Goal: Task Accomplishment & Management: Complete application form

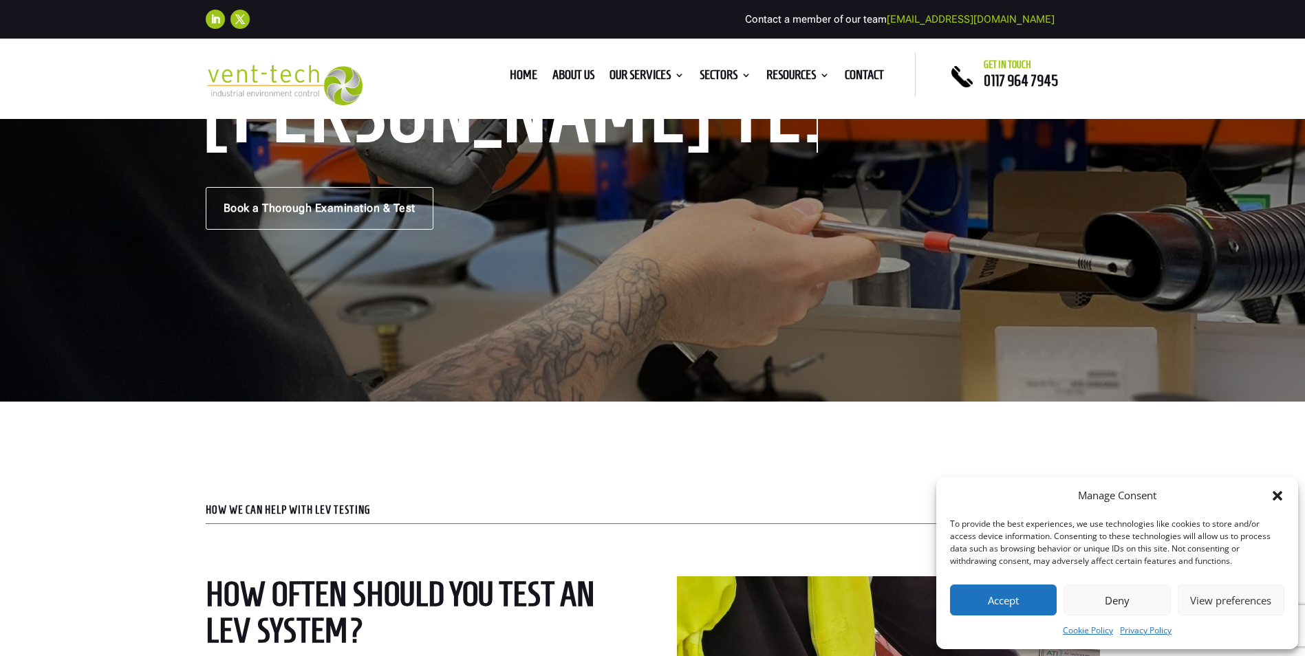
scroll to position [206, 0]
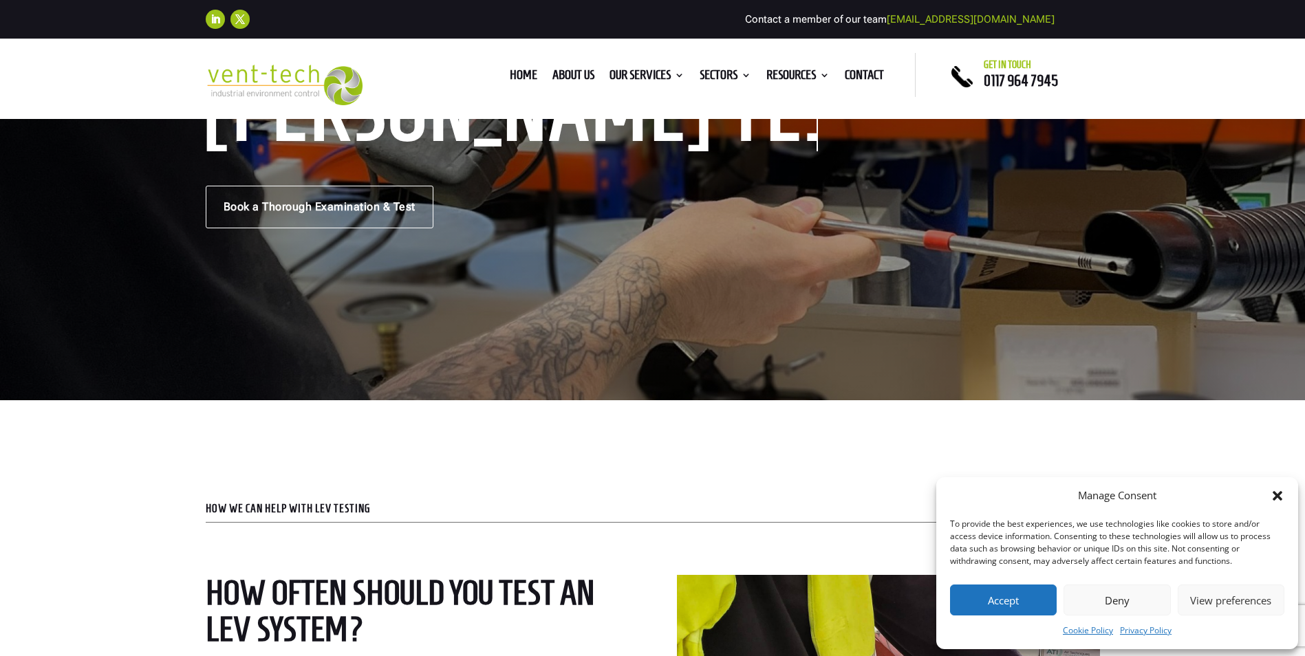
drag, startPoint x: 1025, startPoint y: 587, endPoint x: 1017, endPoint y: 580, distance: 10.2
click at [1023, 588] on button "Accept" at bounding box center [1003, 600] width 107 height 31
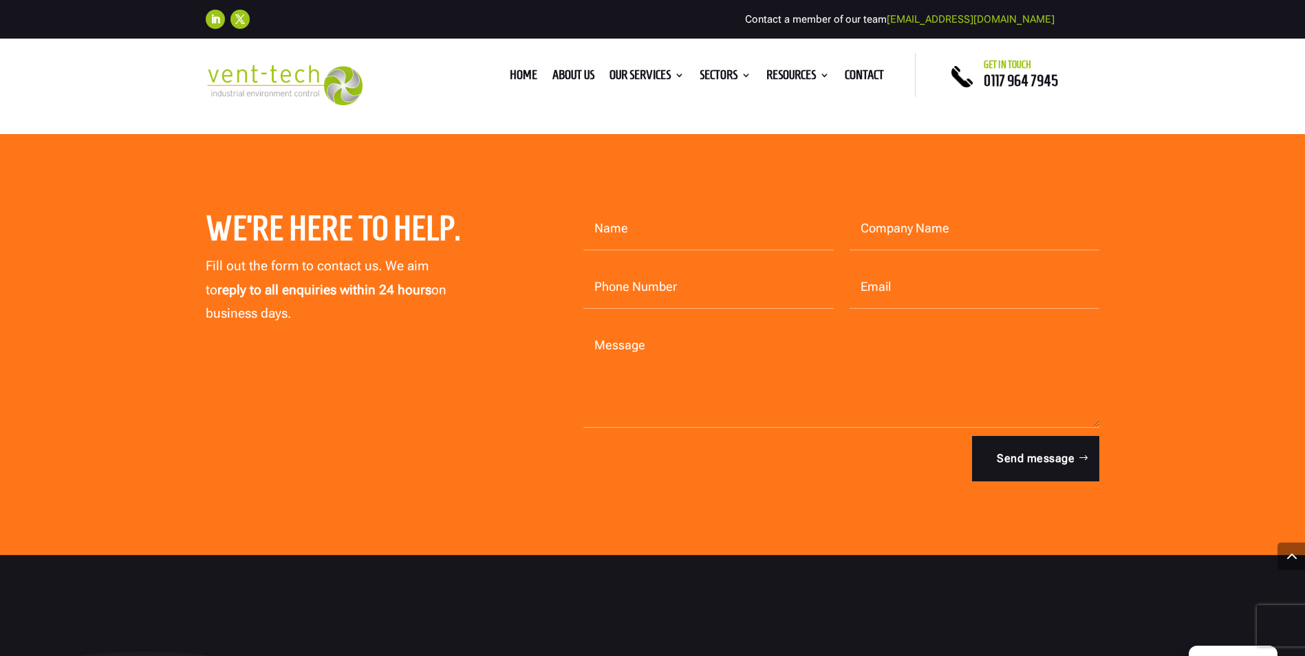
scroll to position [6740, 0]
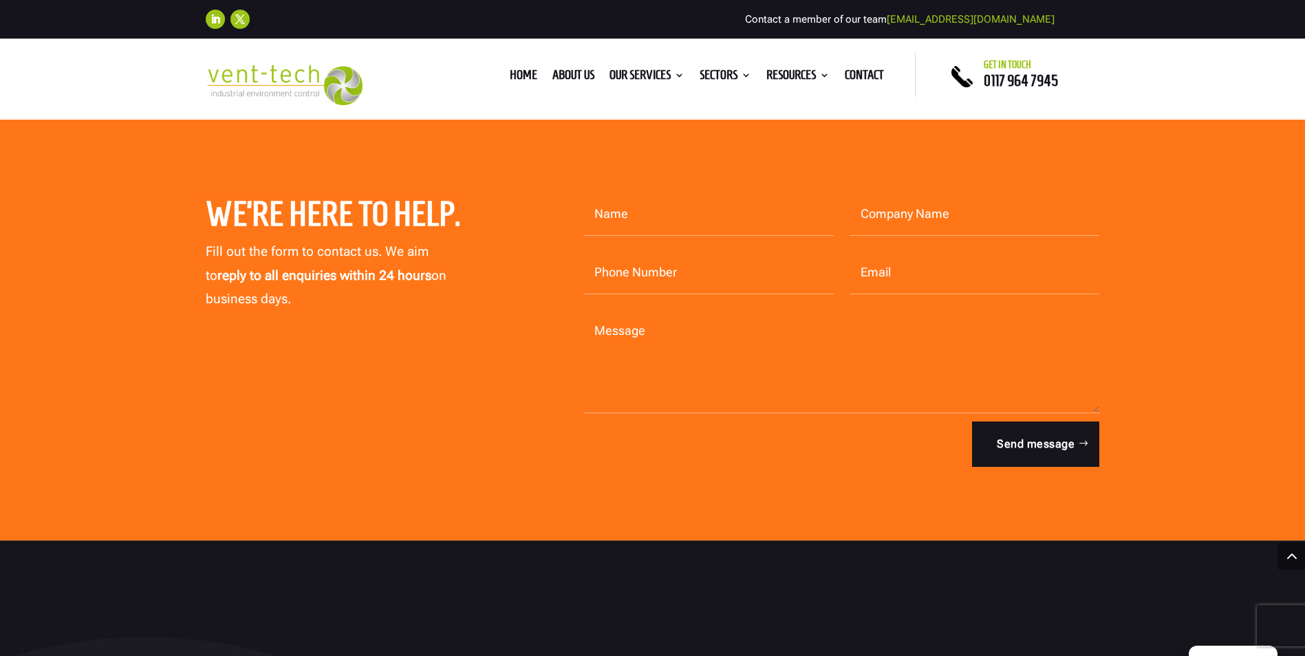
click at [505, 392] on div "We’re here to help. Fill out the form to contact us. We aim to reply to all enq…" at bounding box center [653, 330] width 894 height 311
click at [446, 382] on div "We’re here to help. Fill out the form to contact us. We aim to reply to all enq…" at bounding box center [653, 330] width 894 height 311
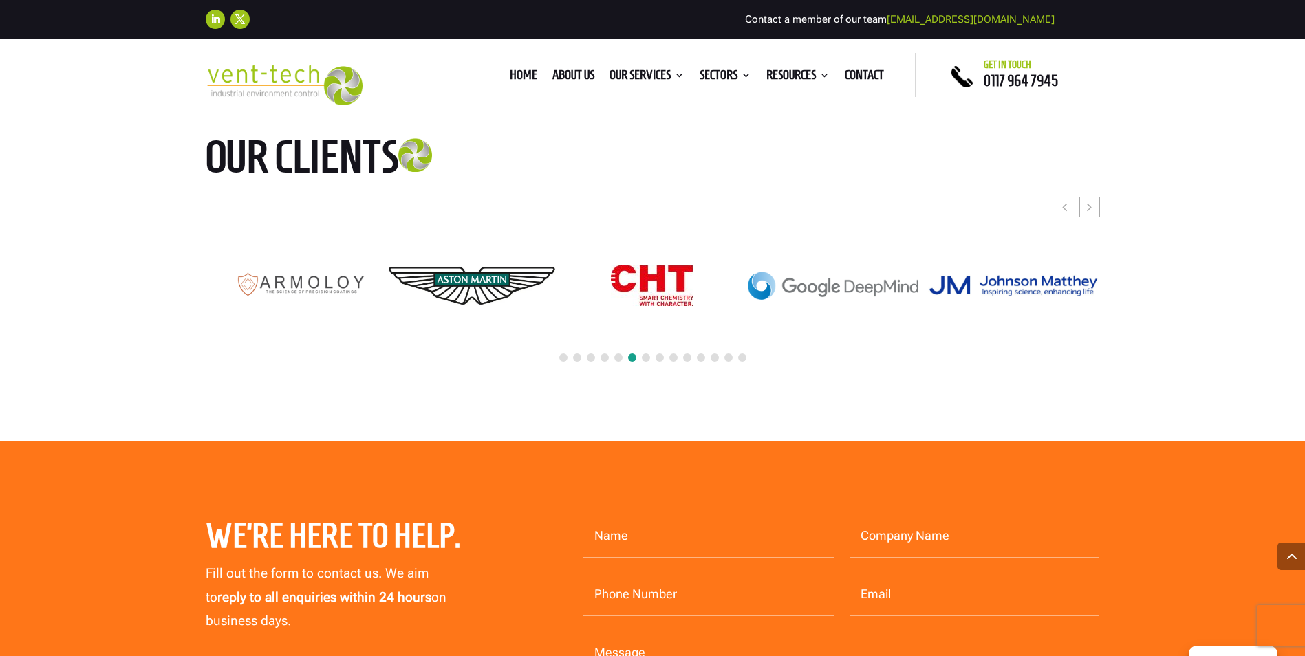
scroll to position [6190, 0]
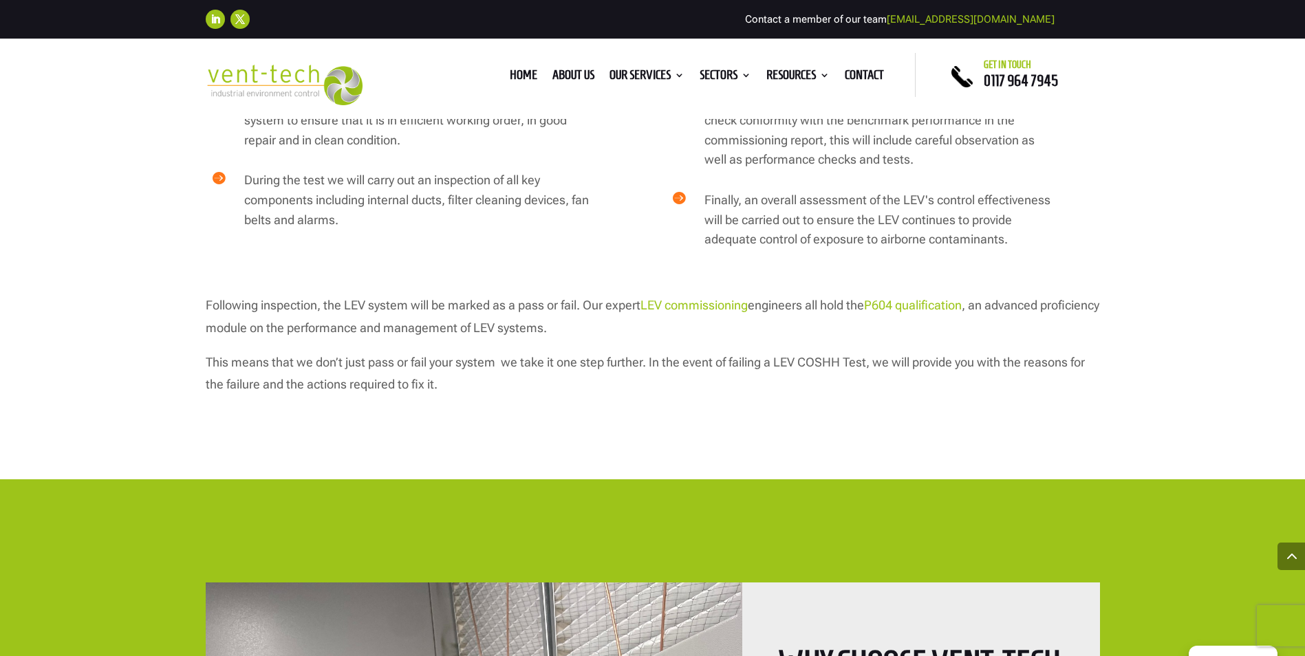
scroll to position [2476, 0]
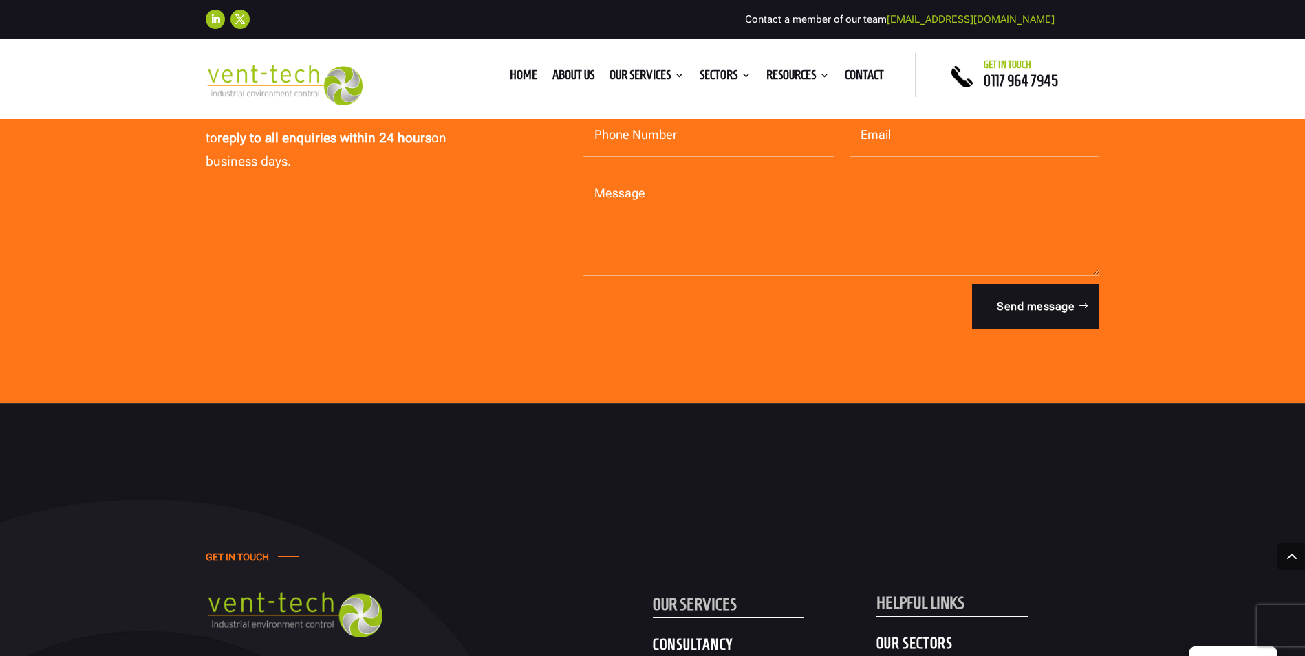
click at [507, 314] on div "We’re here to help. Fill out the form to contact us. We aim to reply to all enq…" at bounding box center [653, 192] width 894 height 311
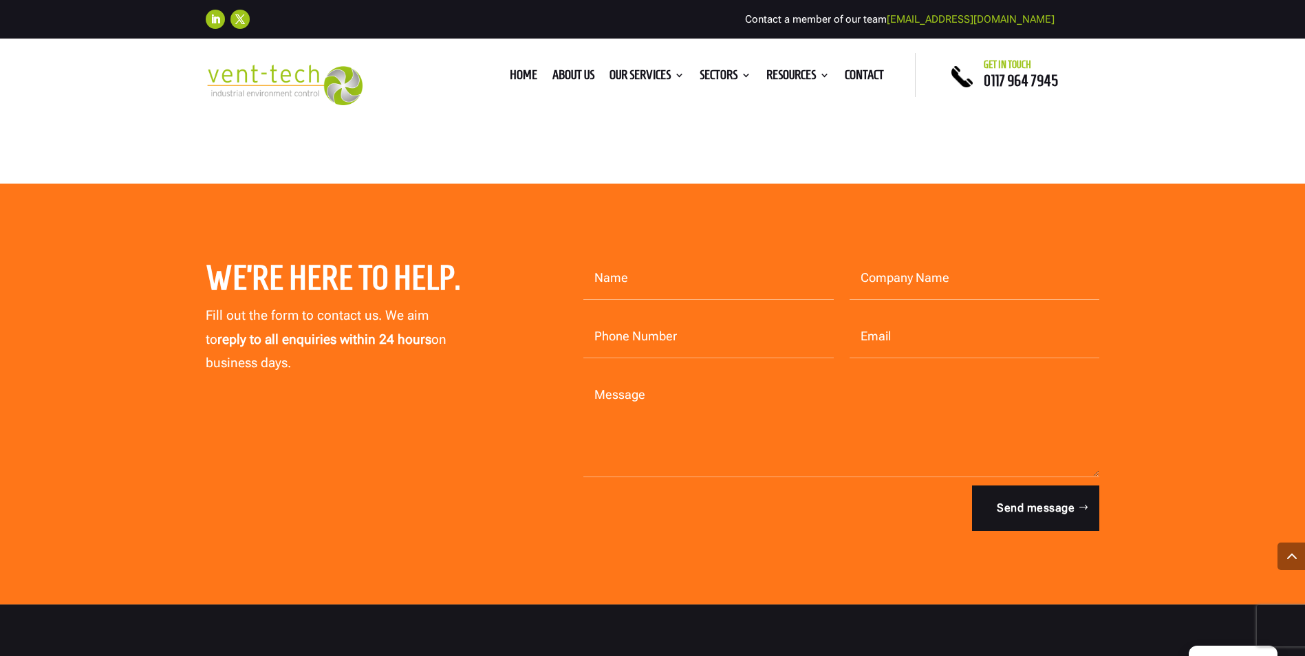
scroll to position [6671, 0]
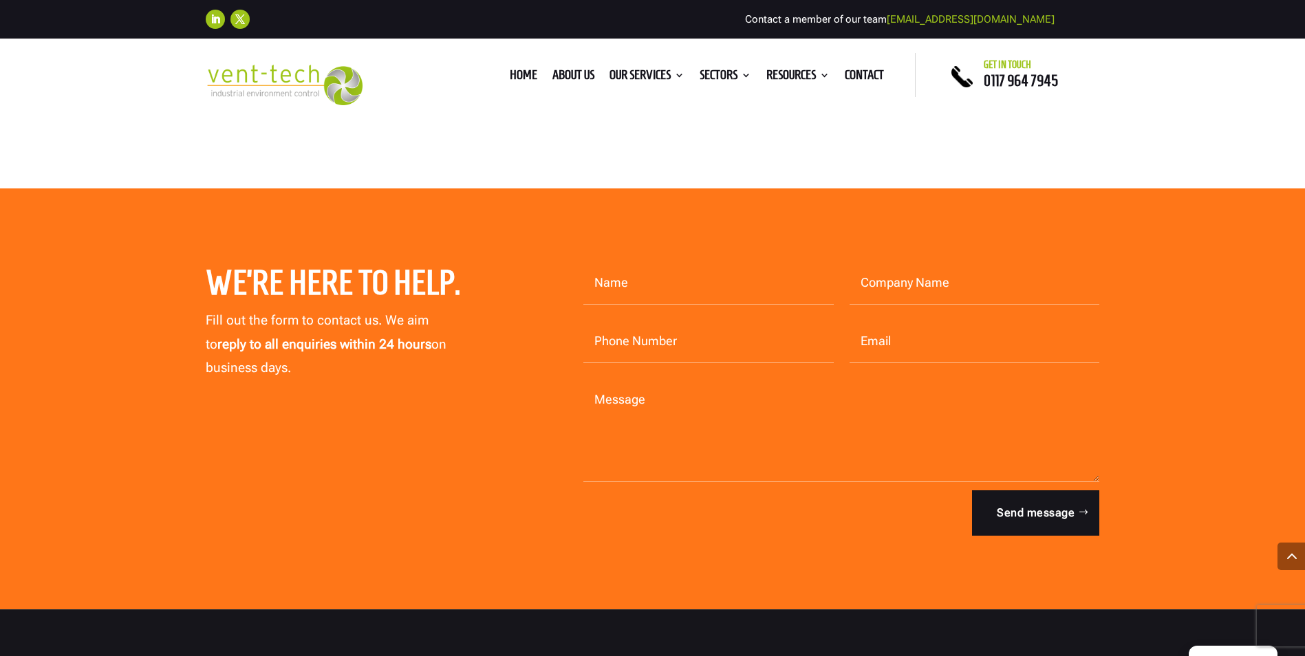
click at [472, 423] on div "We’re here to help. Fill out the form to contact us. We aim to reply to all enq…" at bounding box center [653, 398] width 894 height 311
drag, startPoint x: 616, startPoint y: 270, endPoint x: 626, endPoint y: 268, distance: 9.8
click at [618, 269] on input "Name" at bounding box center [708, 283] width 250 height 43
type input "Angela Sabin"
type input "Teamwork (UK) Ltd"
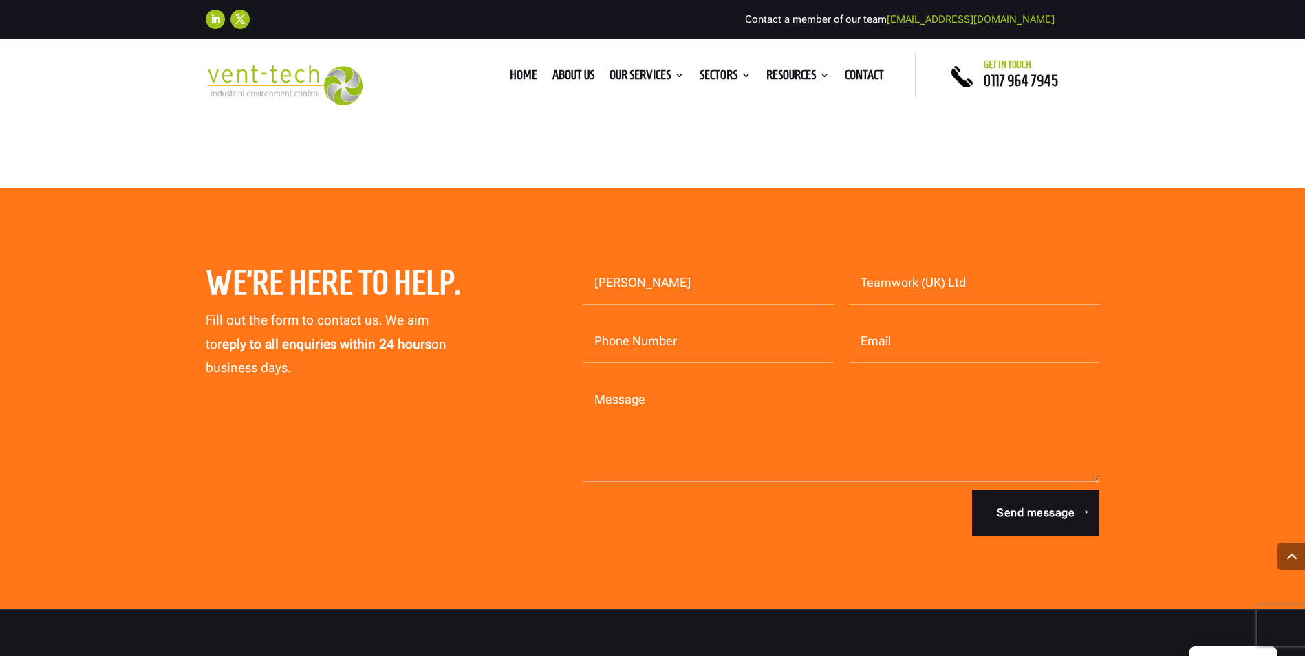
type input "07436166422"
drag, startPoint x: 865, startPoint y: 317, endPoint x: 1053, endPoint y: 314, distance: 187.8
click at [1053, 320] on input "accounts@teamwork-uk.co.uk" at bounding box center [974, 341] width 250 height 43
type input "a"
type input "teamwork.chilternhelpdesk@teamwork-uk.co.uk"
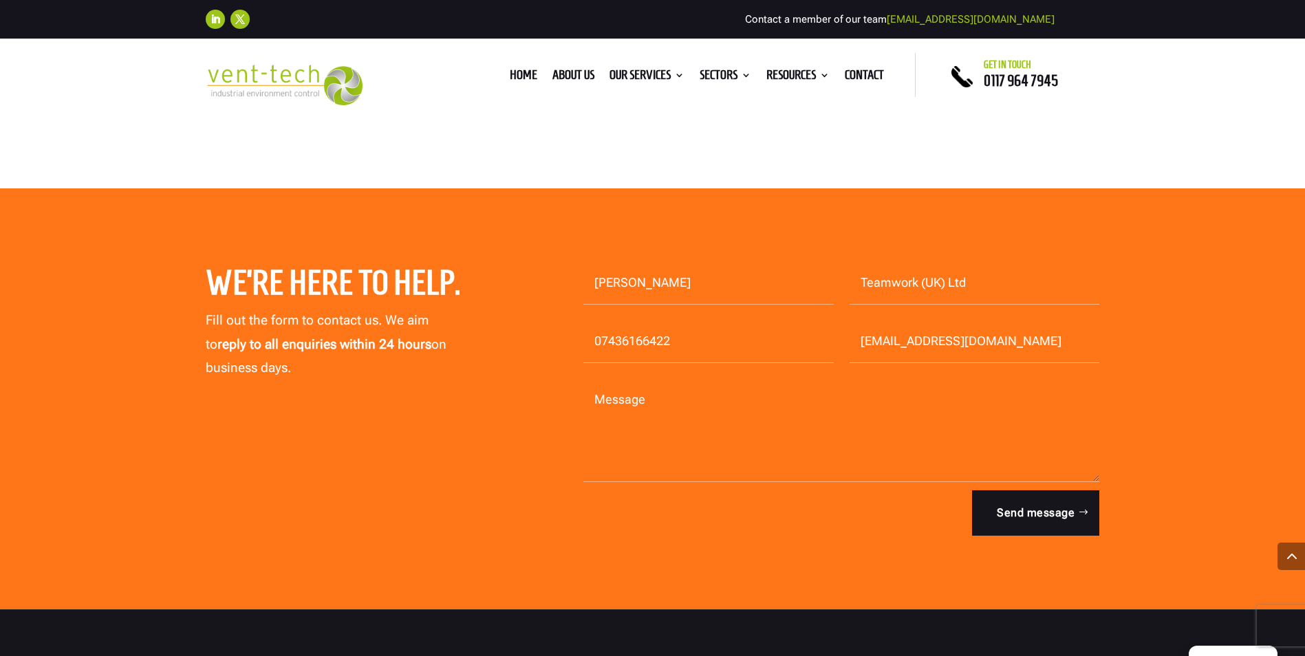
click at [600, 409] on textarea "Message" at bounding box center [841, 430] width 516 height 103
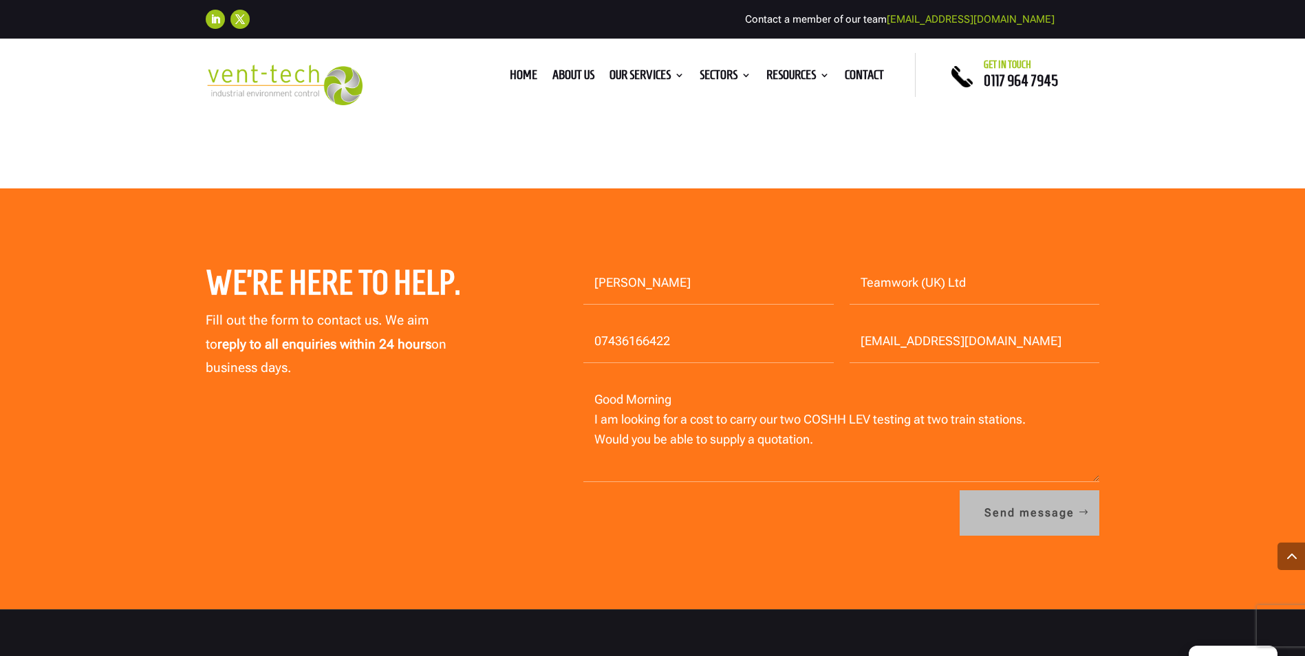
type textarea "Good Morning I am looking for a cost to carry our two COSHH LEV testing at two …"
click at [1045, 492] on button "Send message" at bounding box center [1029, 512] width 140 height 45
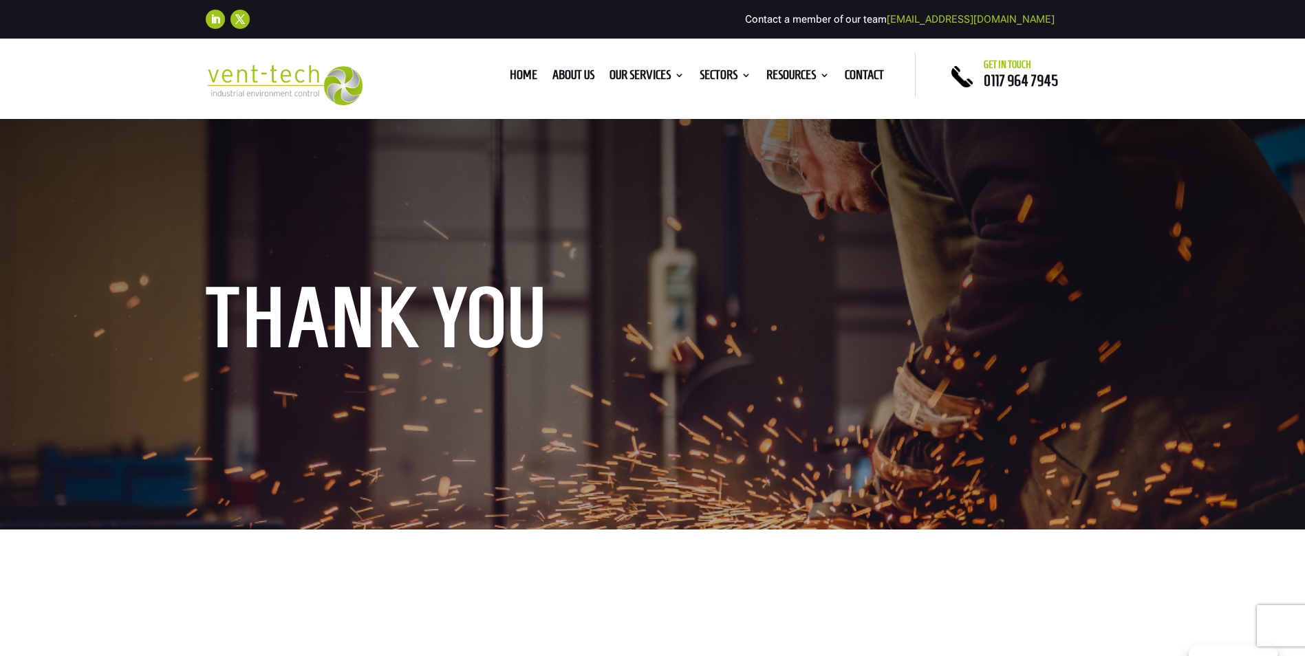
drag, startPoint x: 887, startPoint y: 290, endPoint x: 894, endPoint y: 282, distance: 11.2
click at [887, 290] on h1 "Thank you" at bounding box center [774, 321] width 1136 height 73
